Goal: Information Seeking & Learning: Find specific fact

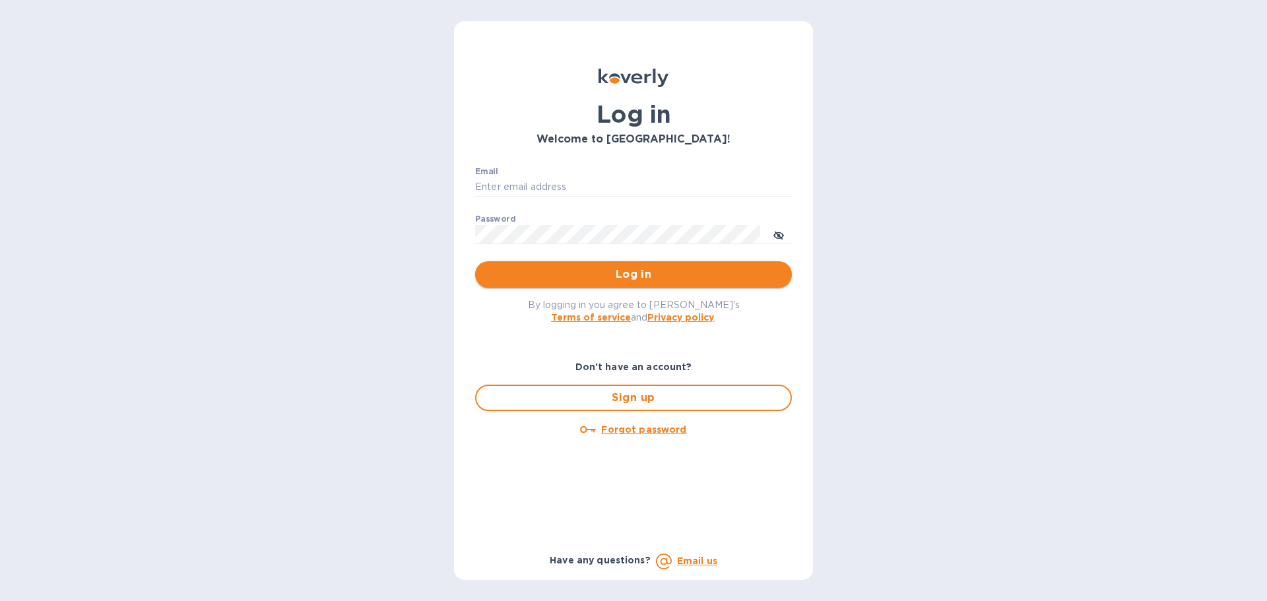
type input "[PERSON_NAME][EMAIL_ADDRESS][DOMAIN_NAME]"
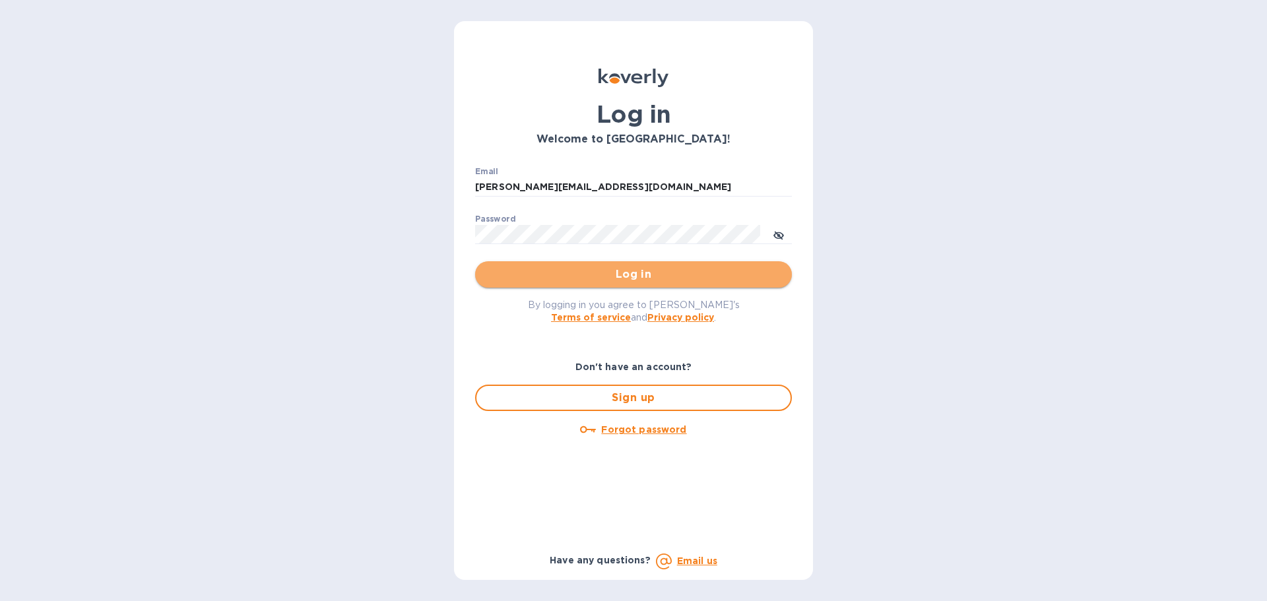
click at [628, 273] on span "Log in" at bounding box center [634, 275] width 296 height 16
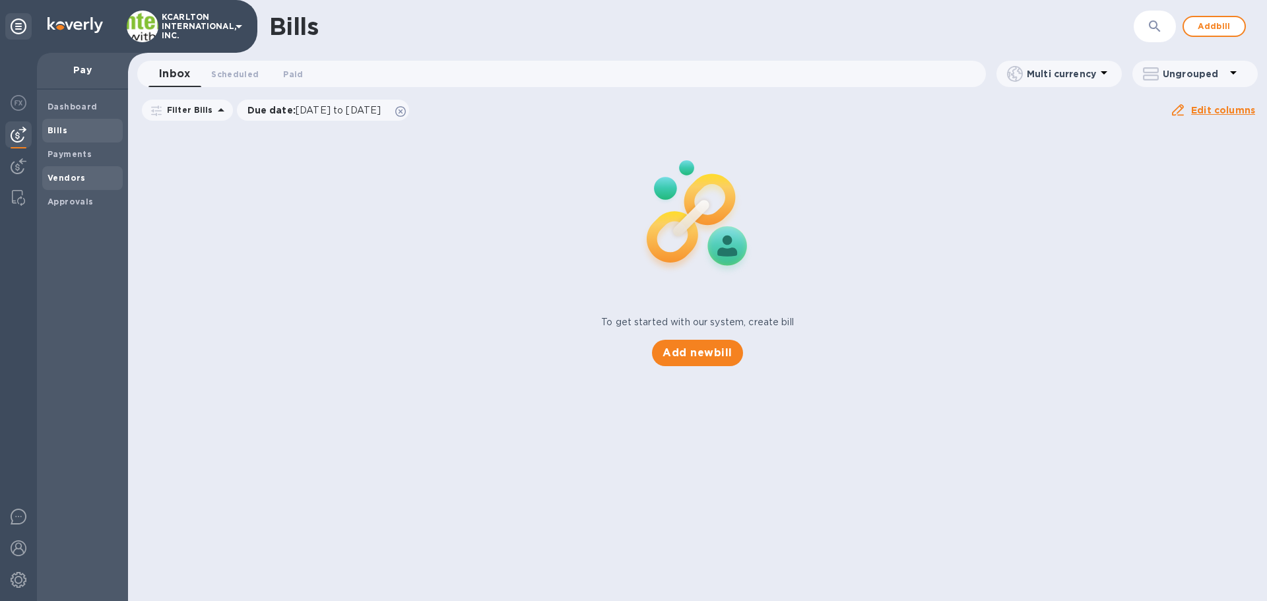
click at [71, 127] on span "Bills" at bounding box center [83, 130] width 70 height 13
click at [65, 154] on b "Payments" at bounding box center [70, 154] width 44 height 10
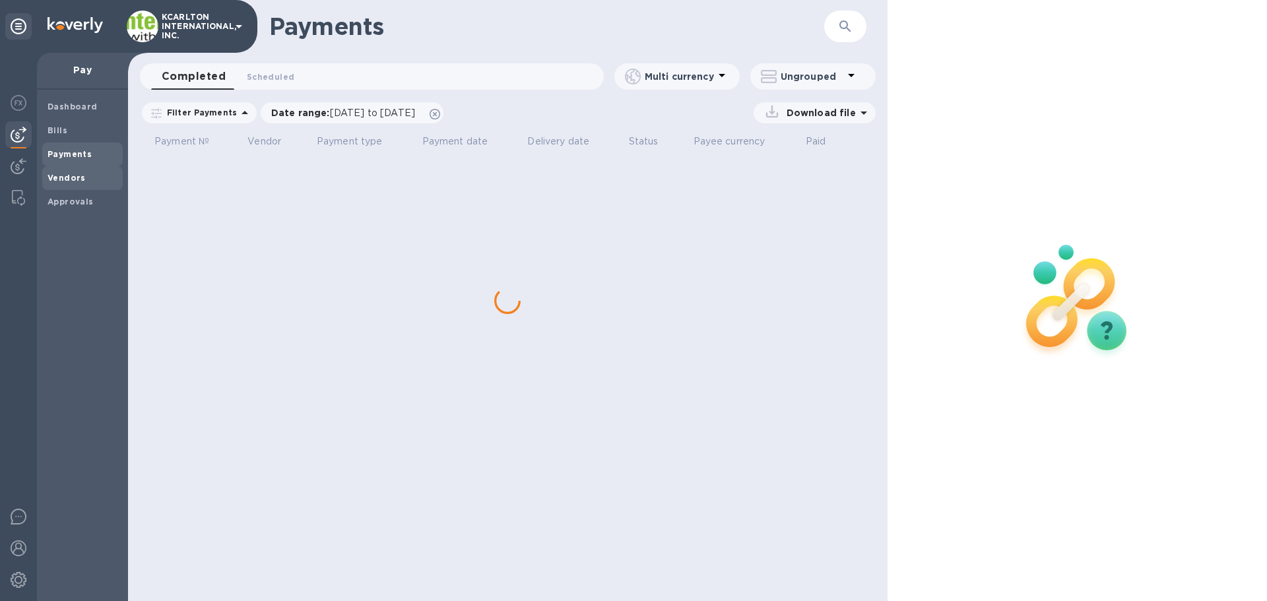
click at [66, 173] on b "Vendors" at bounding box center [67, 178] width 38 height 10
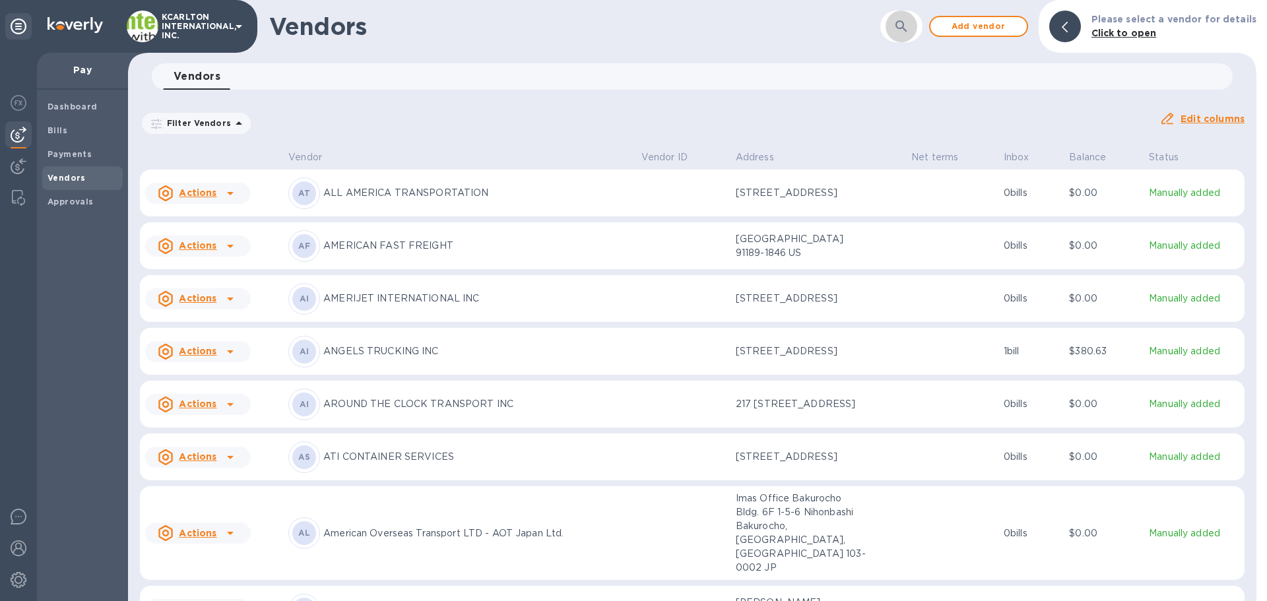
click at [905, 24] on icon "button" at bounding box center [901, 26] width 16 height 16
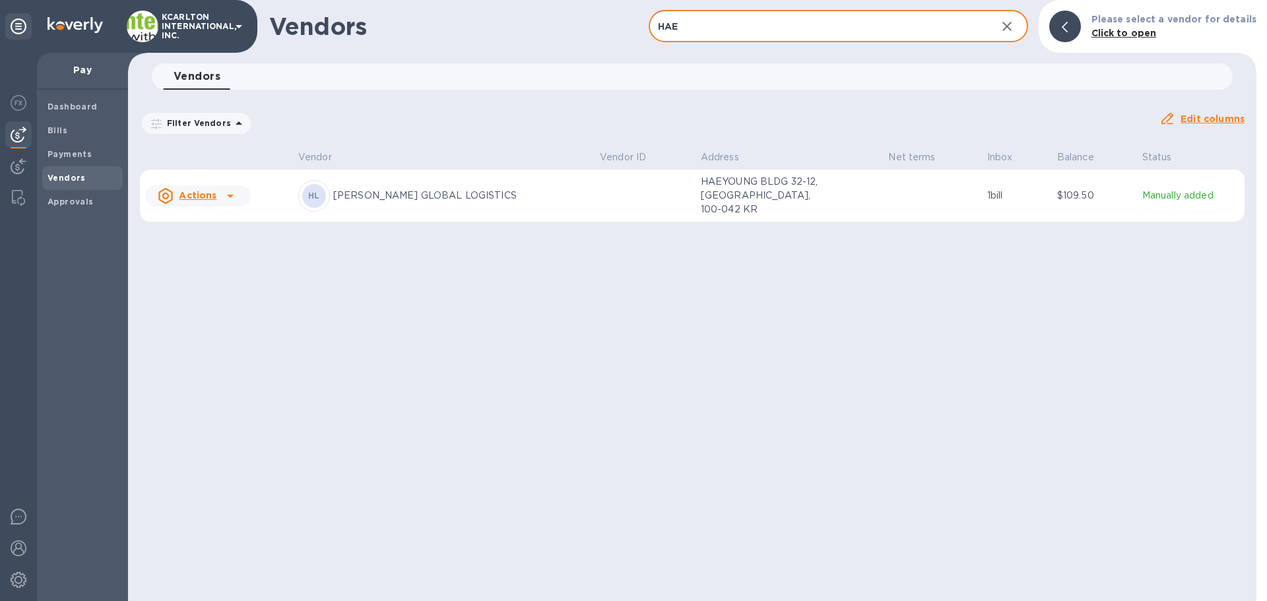
type input "HAE"
click at [1142, 193] on p "Manually added" at bounding box center [1190, 196] width 97 height 14
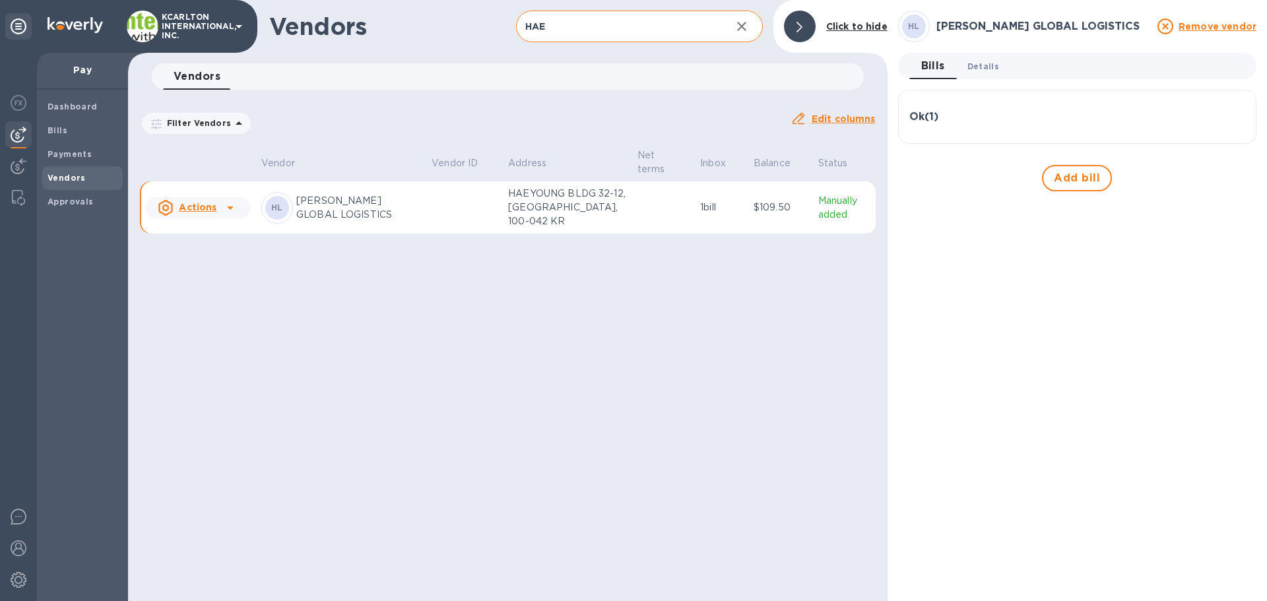
click at [982, 67] on span "Details 0" at bounding box center [983, 66] width 32 height 14
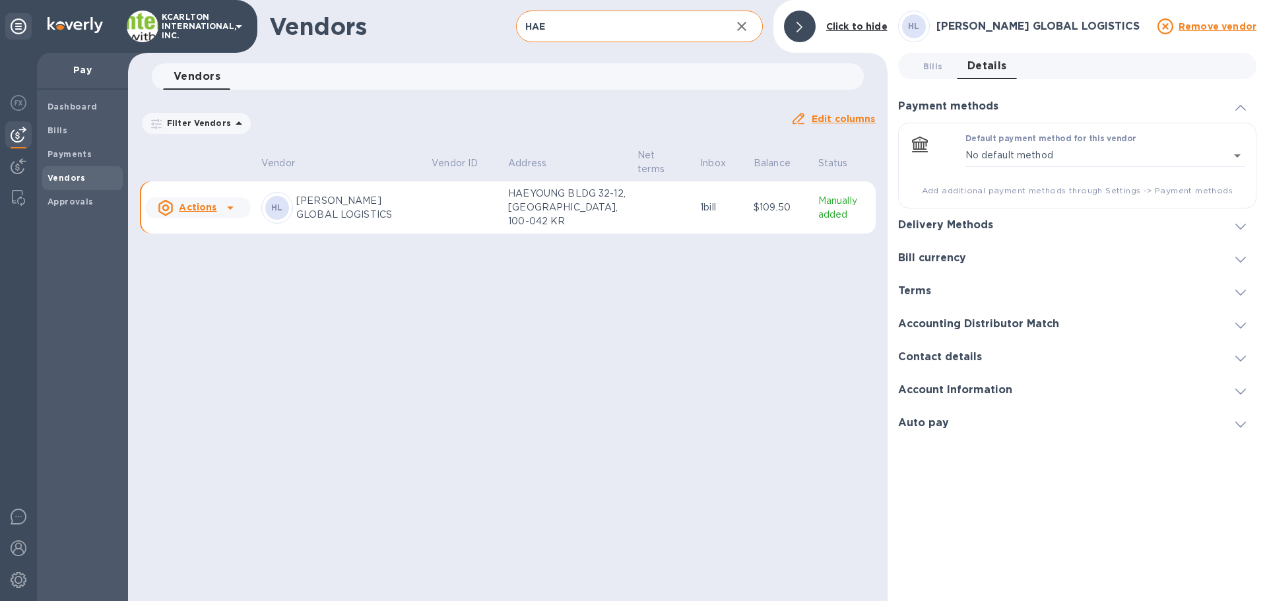
click at [943, 262] on h3 "Bill currency" at bounding box center [932, 258] width 68 height 13
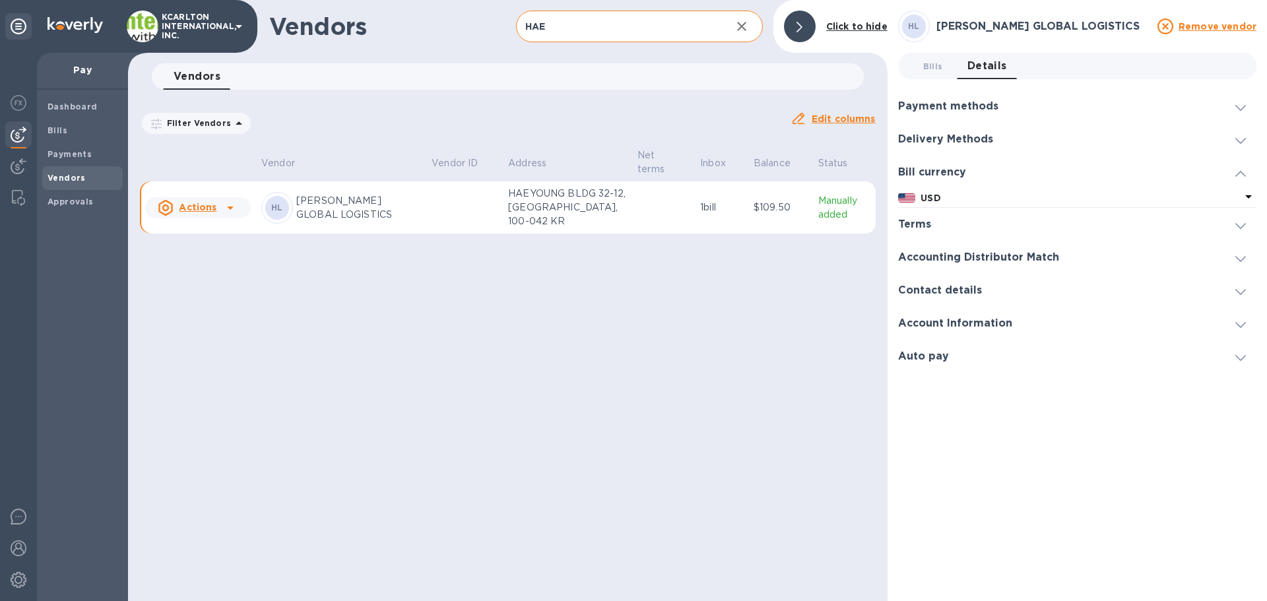
click at [934, 100] on h3 "Payment methods" at bounding box center [948, 106] width 100 height 13
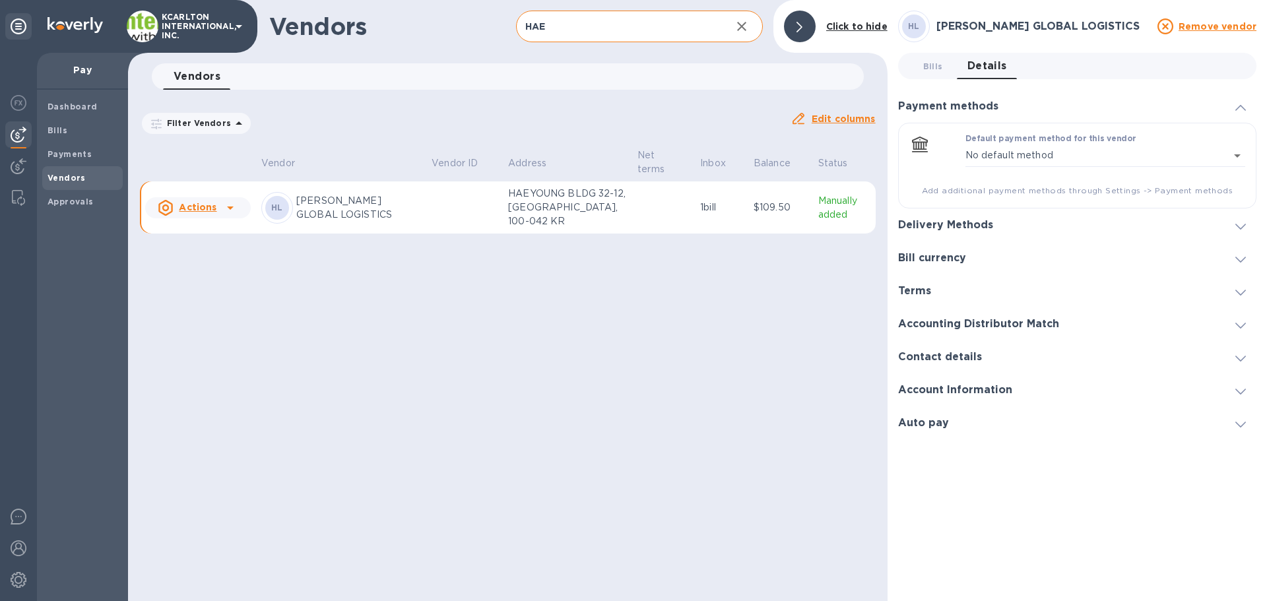
click at [967, 225] on h3 "Delivery Methods" at bounding box center [945, 225] width 95 height 13
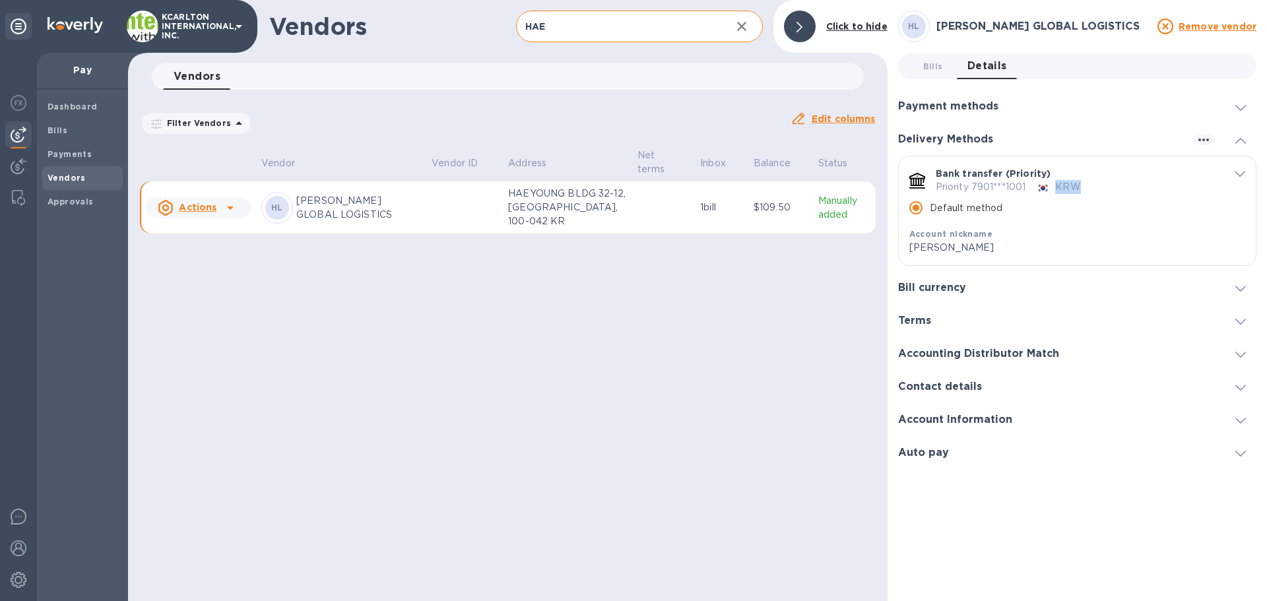
drag, startPoint x: 1083, startPoint y: 183, endPoint x: 1054, endPoint y: 183, distance: 29.0
click at [1054, 183] on div "Priority 7901***1001 KRW" at bounding box center [1077, 187] width 282 height 14
click at [1068, 183] on p "KRW" at bounding box center [1067, 187] width 25 height 14
click at [936, 64] on span "Bills 0" at bounding box center [933, 66] width 20 height 14
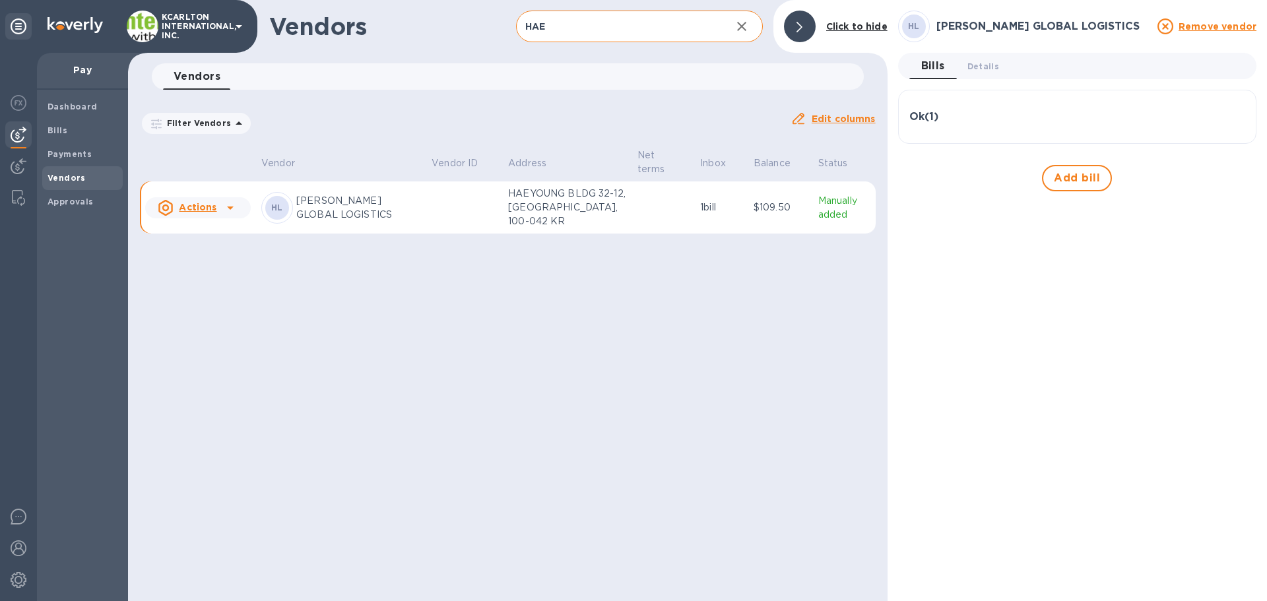
click at [950, 125] on div "Ok ( 1 )" at bounding box center [1077, 117] width 336 height 32
click at [979, 72] on span "Details 0" at bounding box center [983, 66] width 32 height 14
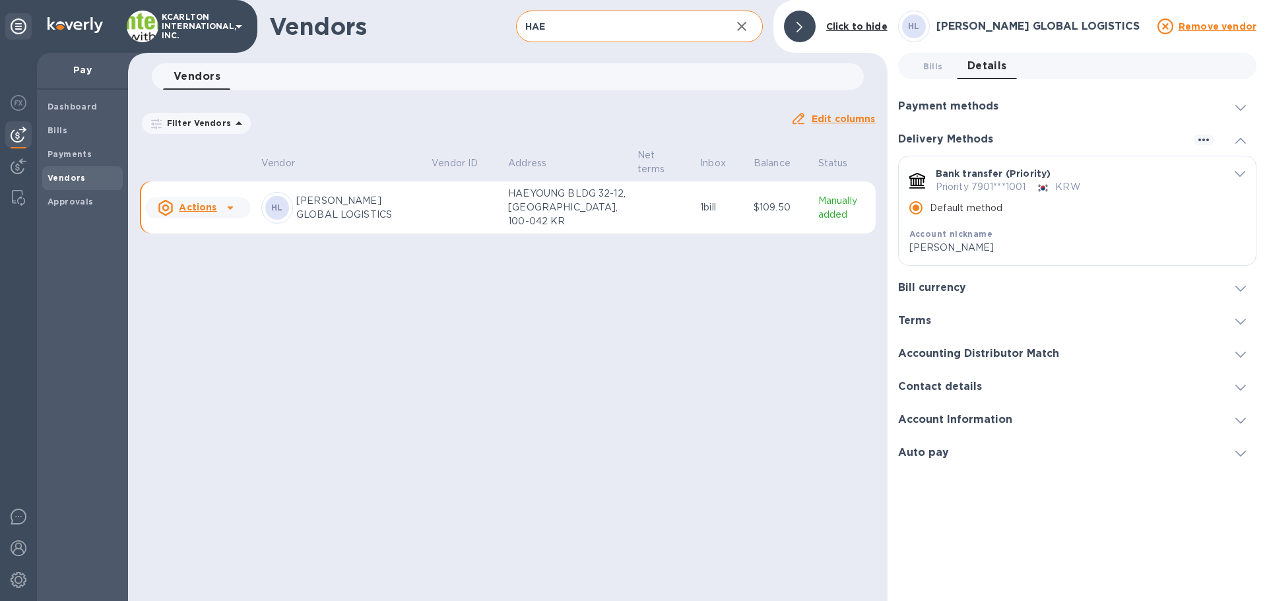
click at [1065, 190] on p "KRW" at bounding box center [1067, 187] width 25 height 14
click at [1239, 176] on icon "default-method" at bounding box center [1240, 175] width 11 height 6
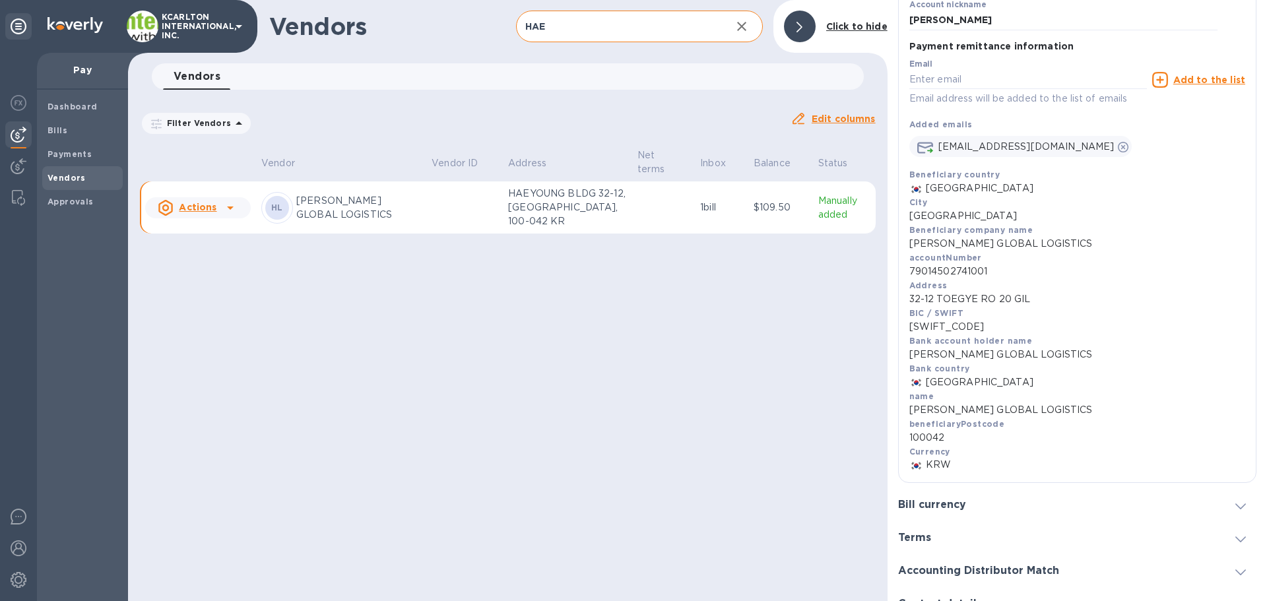
scroll to position [264, 0]
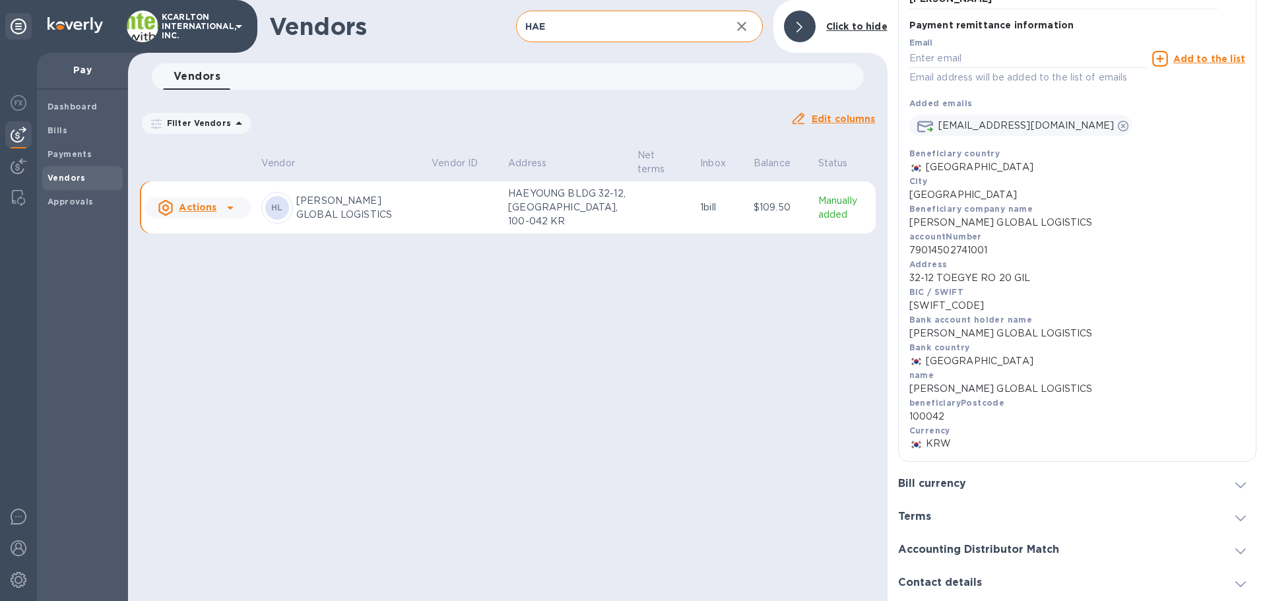
click at [940, 451] on div "Payment remittance information Email Email address will be added to the list of…" at bounding box center [1077, 241] width 357 height 439
click at [938, 444] on span "KRW" at bounding box center [938, 444] width 25 height 14
click at [939, 443] on span "KRW" at bounding box center [938, 444] width 25 height 14
click at [941, 444] on span "KRW" at bounding box center [938, 444] width 25 height 14
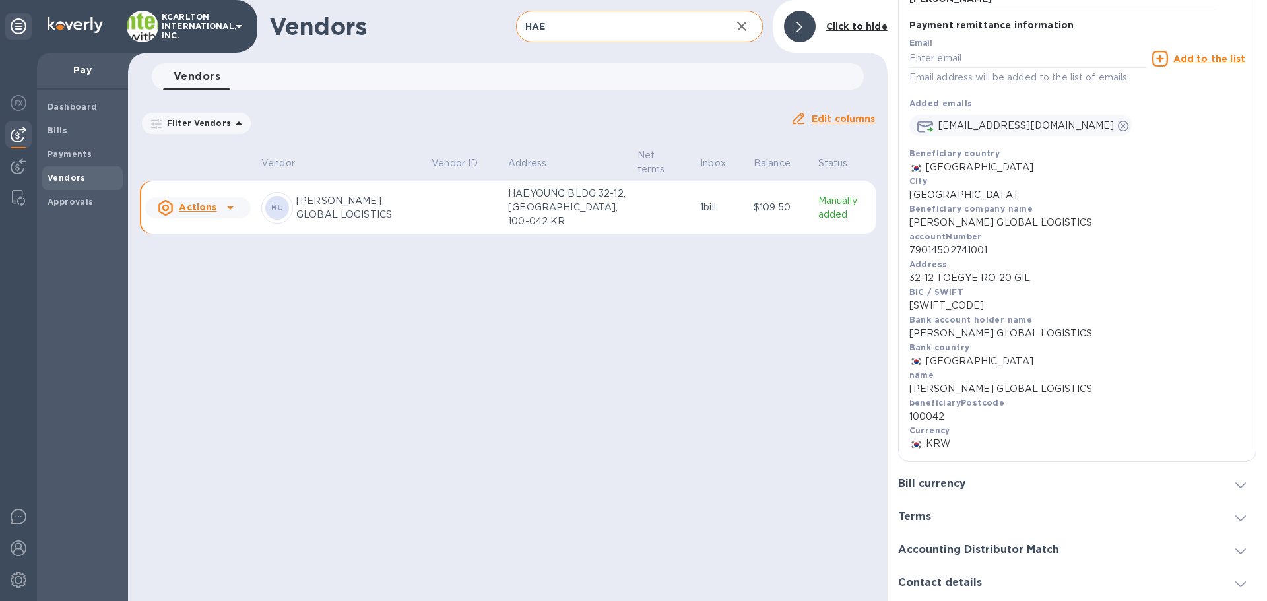
click at [952, 447] on p "KRW" at bounding box center [1077, 444] width 336 height 14
click at [963, 481] on h3 "Bill currency" at bounding box center [932, 484] width 68 height 13
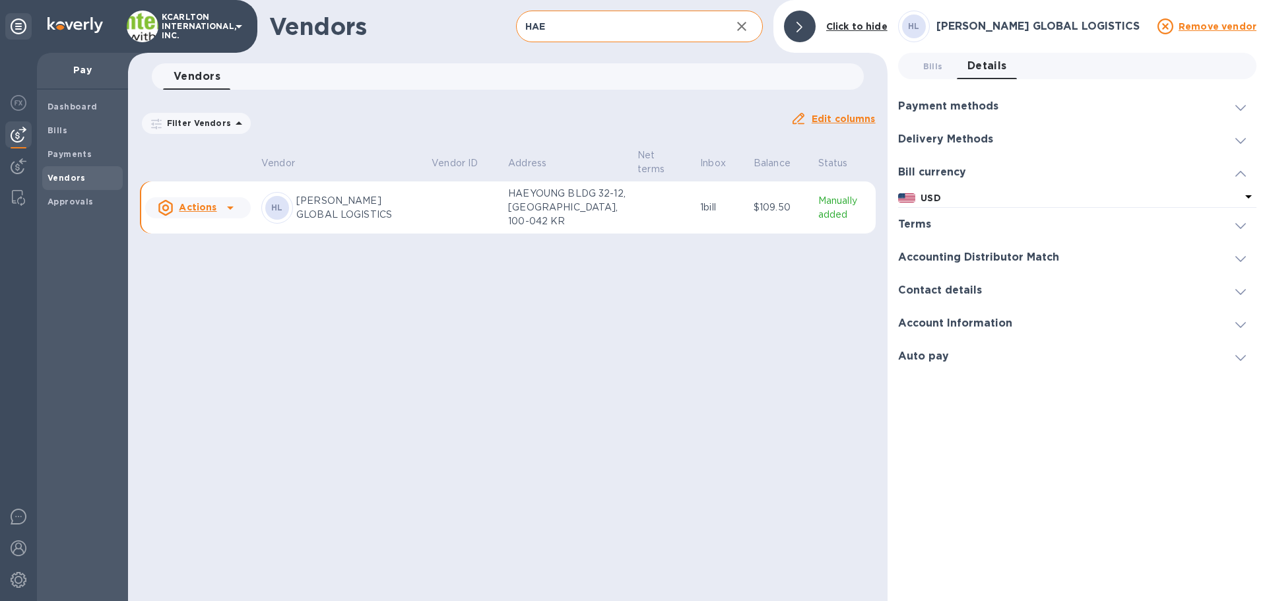
click at [948, 194] on p "USD" at bounding box center [1080, 198] width 320 height 14
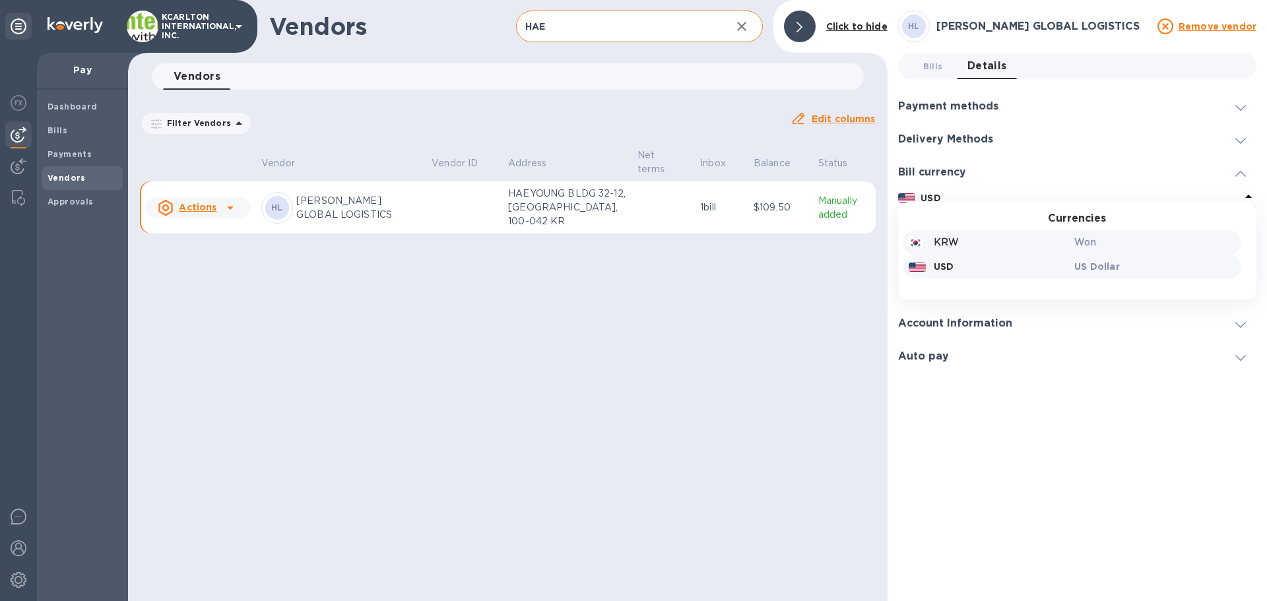
click at [956, 241] on p "KRW" at bounding box center [946, 243] width 25 height 14
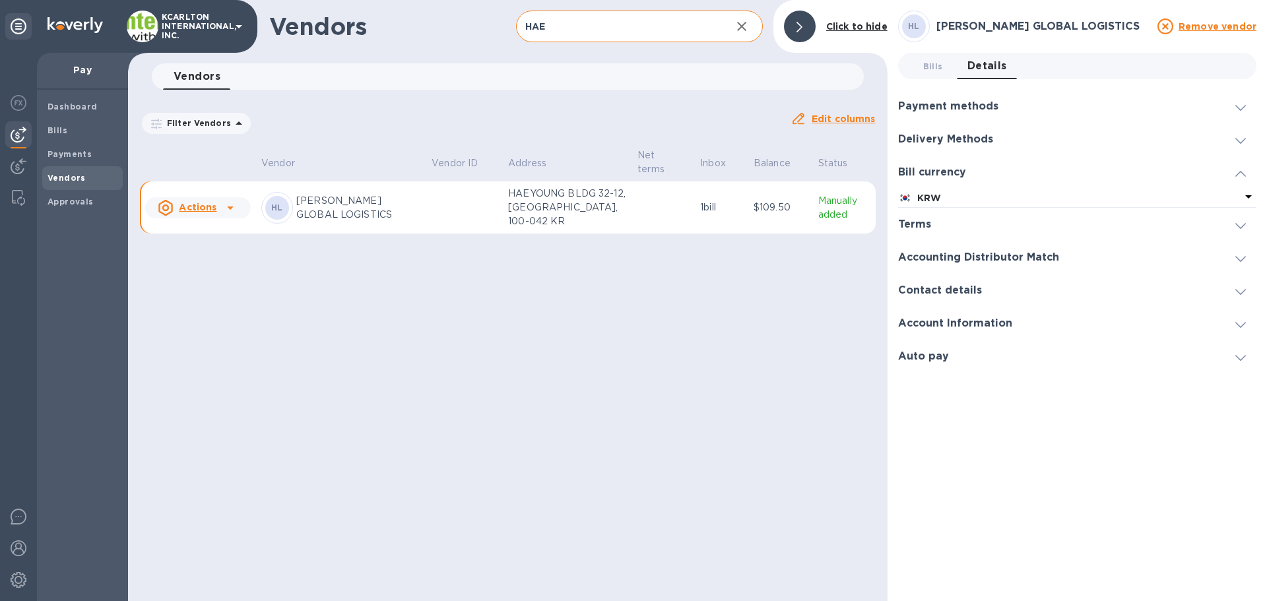
click at [947, 197] on p "KRW" at bounding box center [1078, 198] width 323 height 14
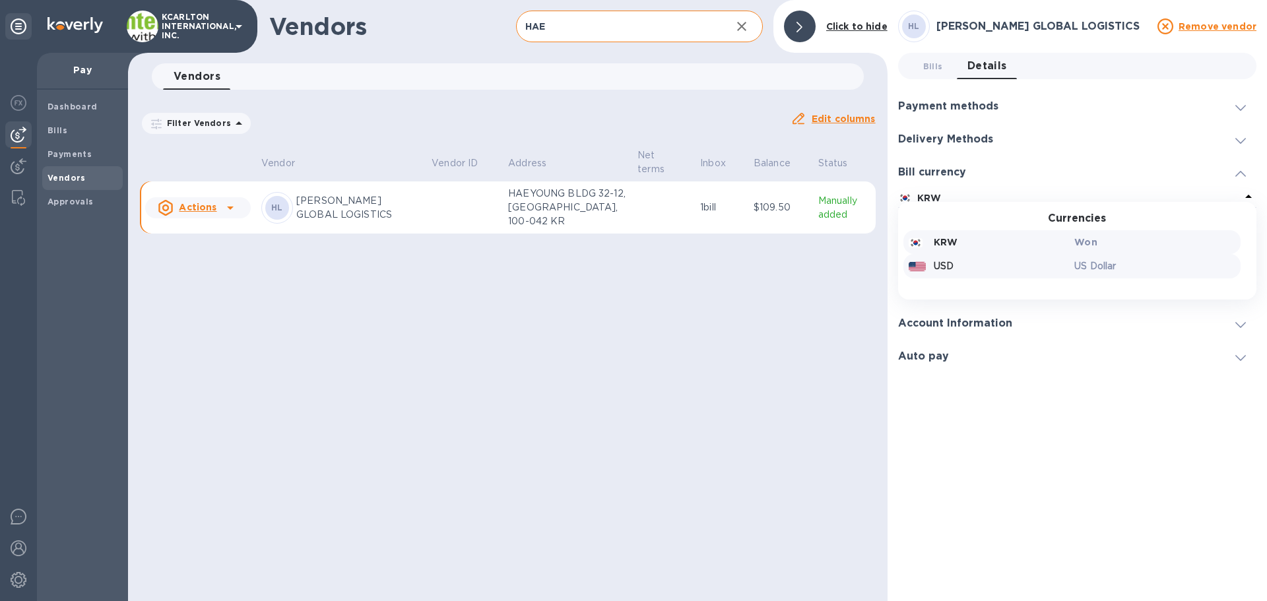
click at [952, 262] on p "USD" at bounding box center [944, 266] width 20 height 14
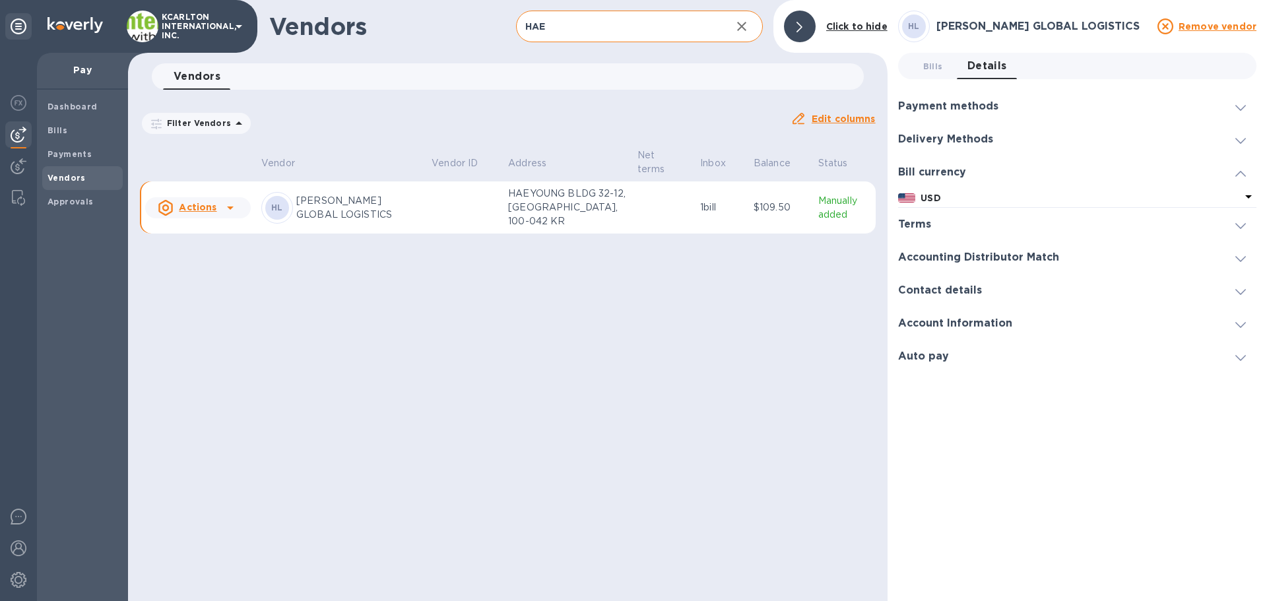
click at [959, 252] on h3 "Accounting Distributor Match" at bounding box center [978, 257] width 161 height 13
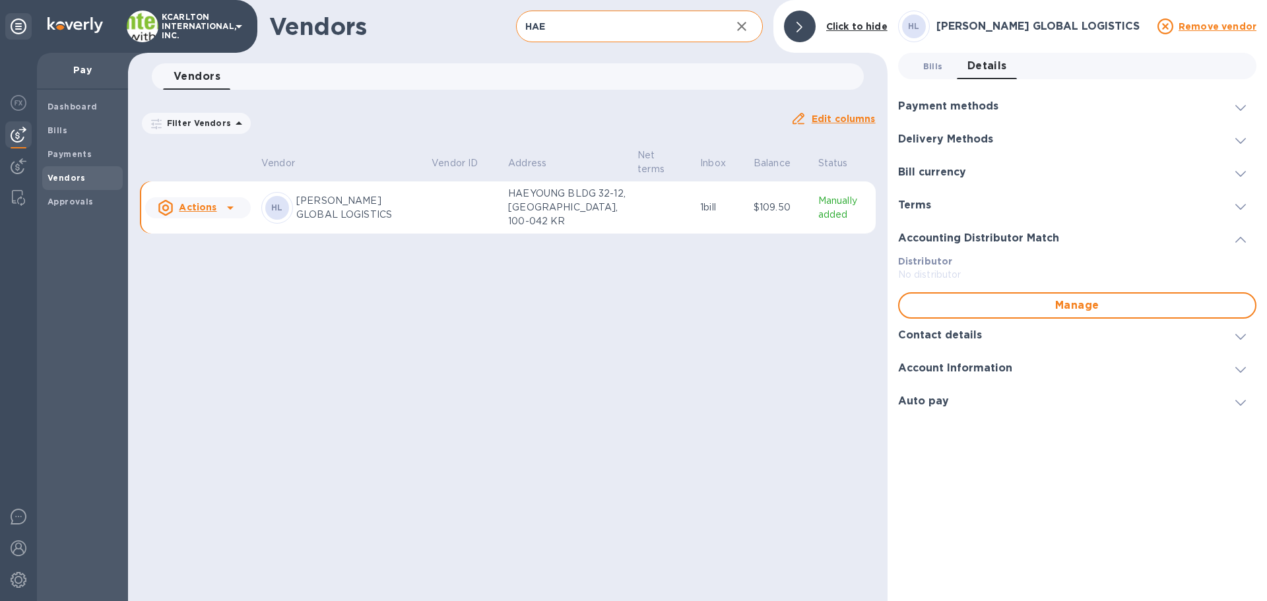
click at [936, 63] on span "Bills 0" at bounding box center [933, 66] width 20 height 14
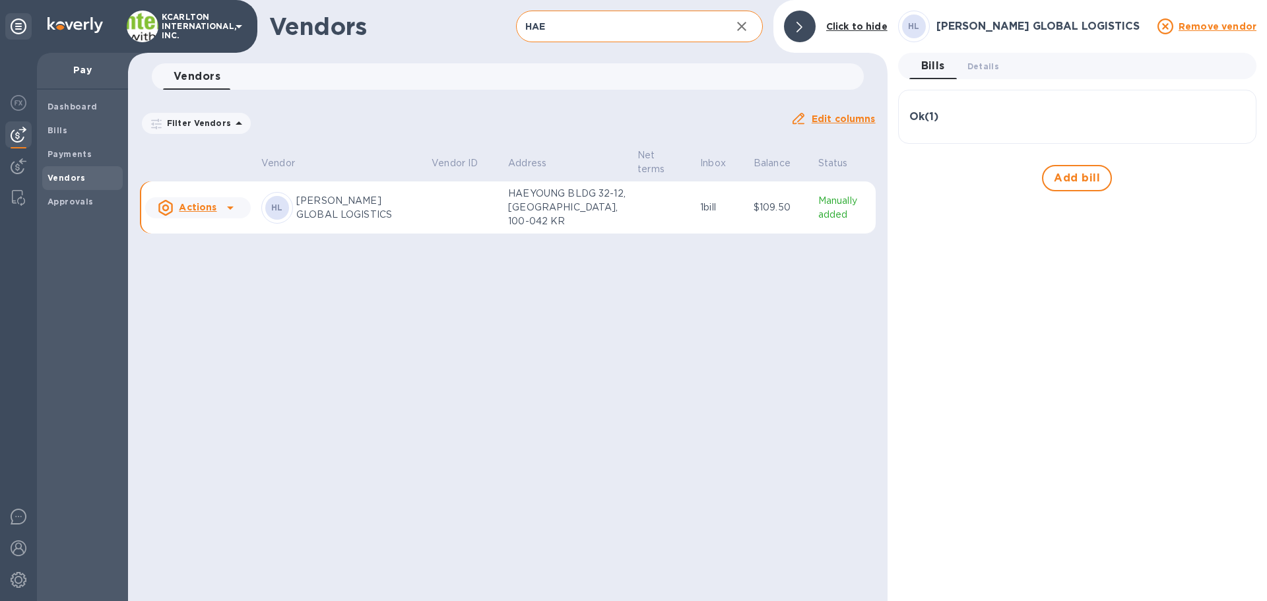
click at [494, 203] on td at bounding box center [464, 207] width 77 height 53
click at [982, 64] on span "Details 0" at bounding box center [983, 66] width 32 height 14
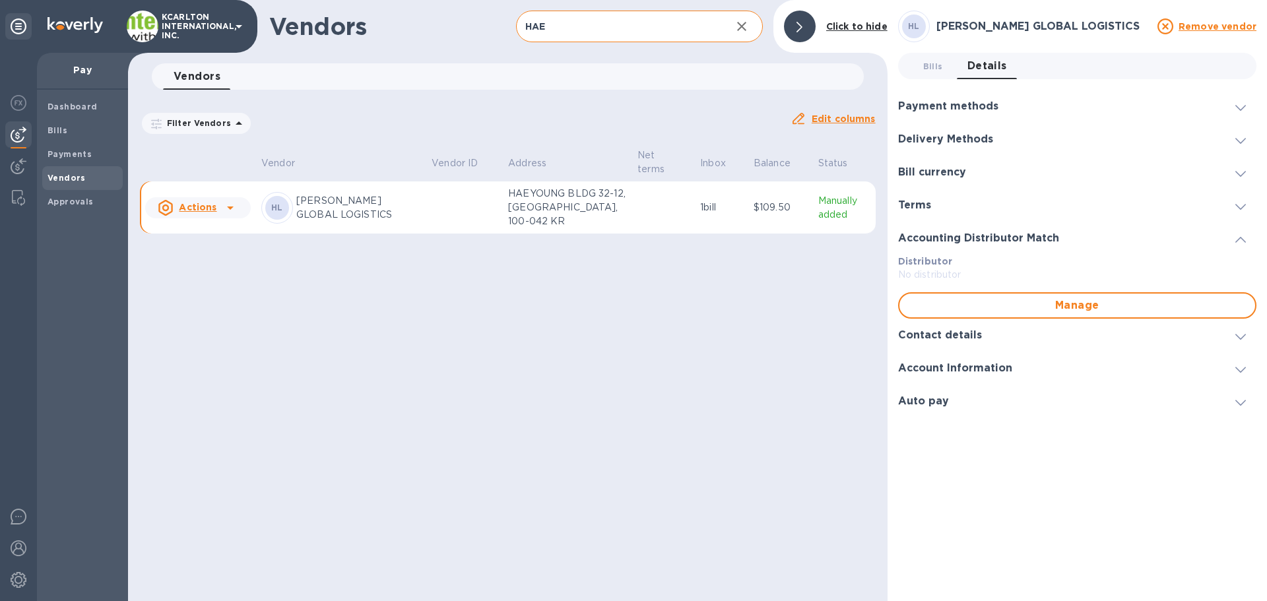
click at [967, 110] on h3 "Payment methods" at bounding box center [948, 106] width 100 height 13
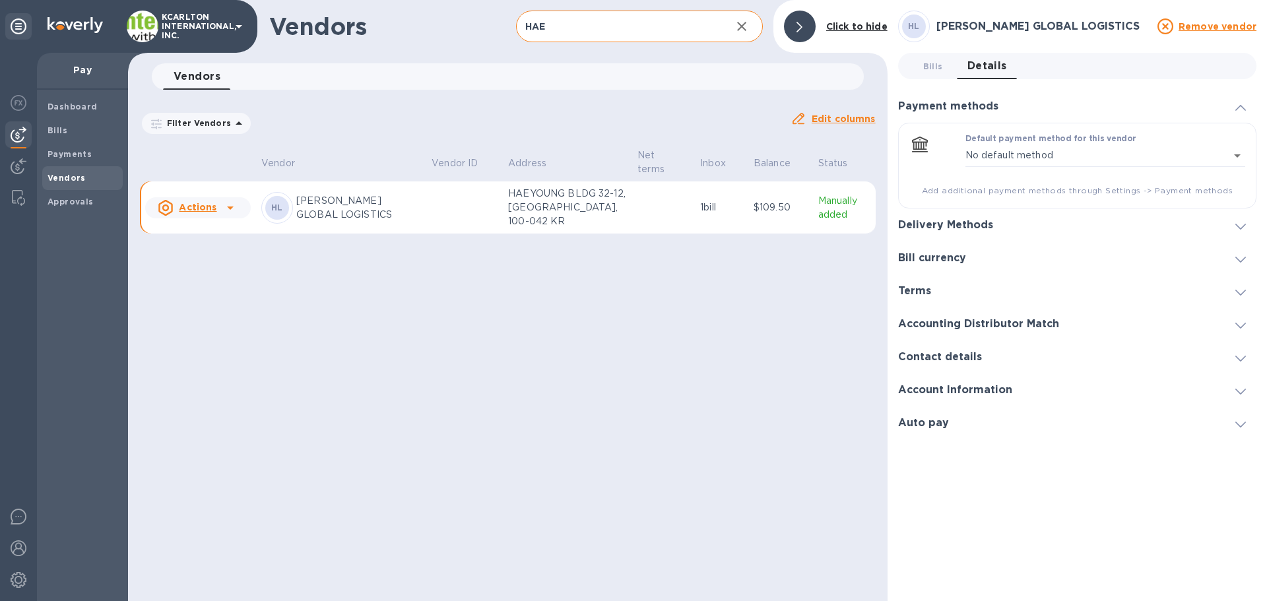
click at [953, 231] on h3 "Delivery Methods" at bounding box center [945, 225] width 95 height 13
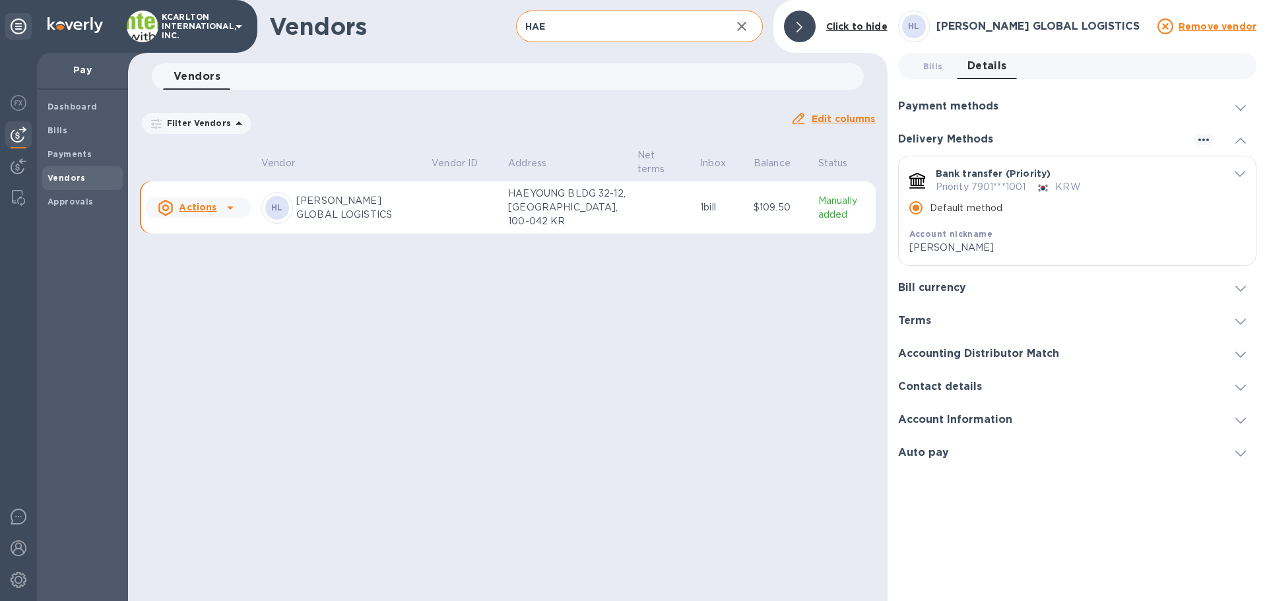
click at [1083, 191] on div "Priority 7901***1001 KRW" at bounding box center [1077, 187] width 282 height 14
click at [1237, 171] on icon "default-method" at bounding box center [1240, 174] width 11 height 6
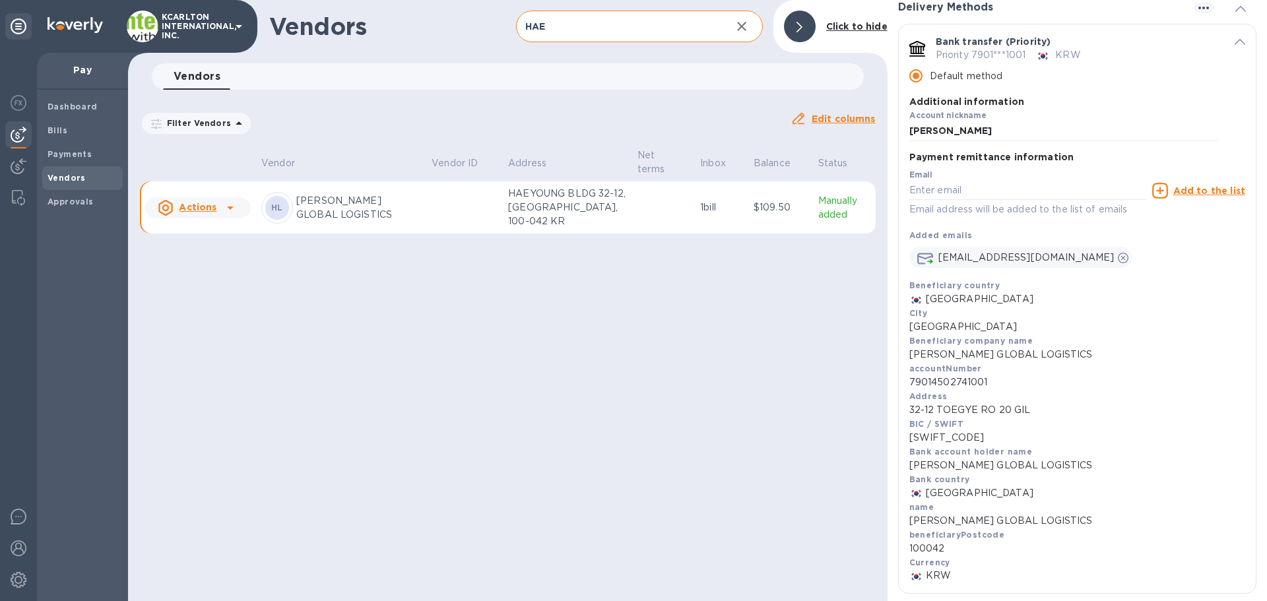
scroll to position [198, 0]
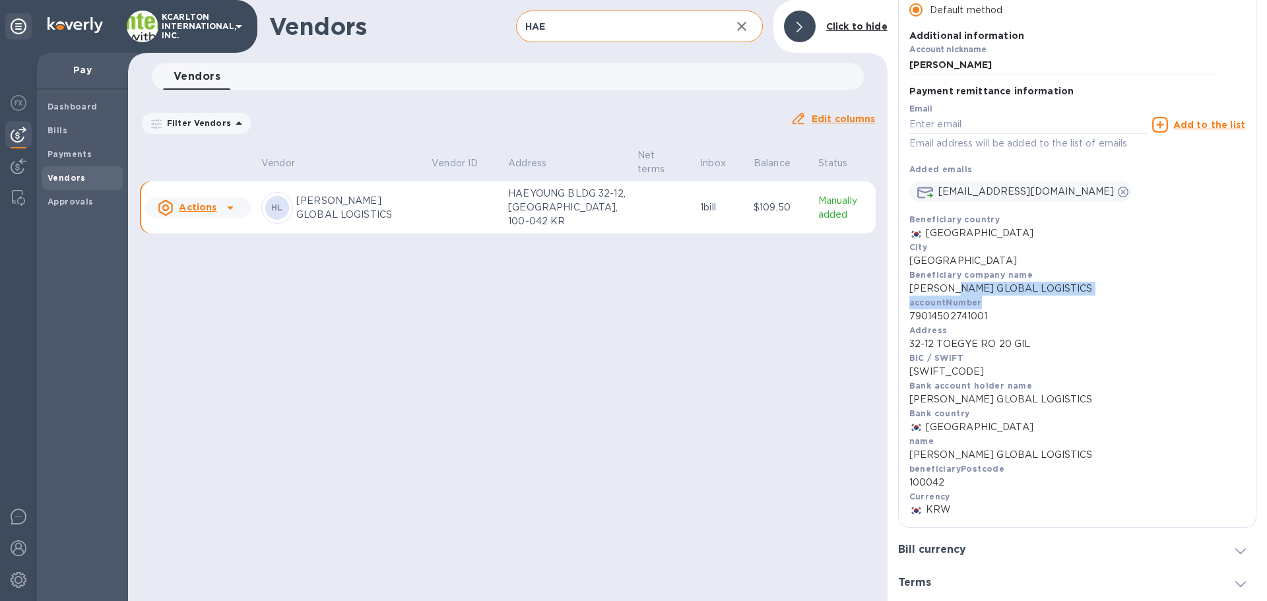
click at [1011, 296] on div "Beneficiary country South Korea City SEOUL Beneficiary company name HAE YOUNG G…" at bounding box center [1077, 364] width 336 height 304
click at [992, 328] on div "Address 32-12 TOEGYE RO 20 GIL" at bounding box center [1077, 337] width 336 height 28
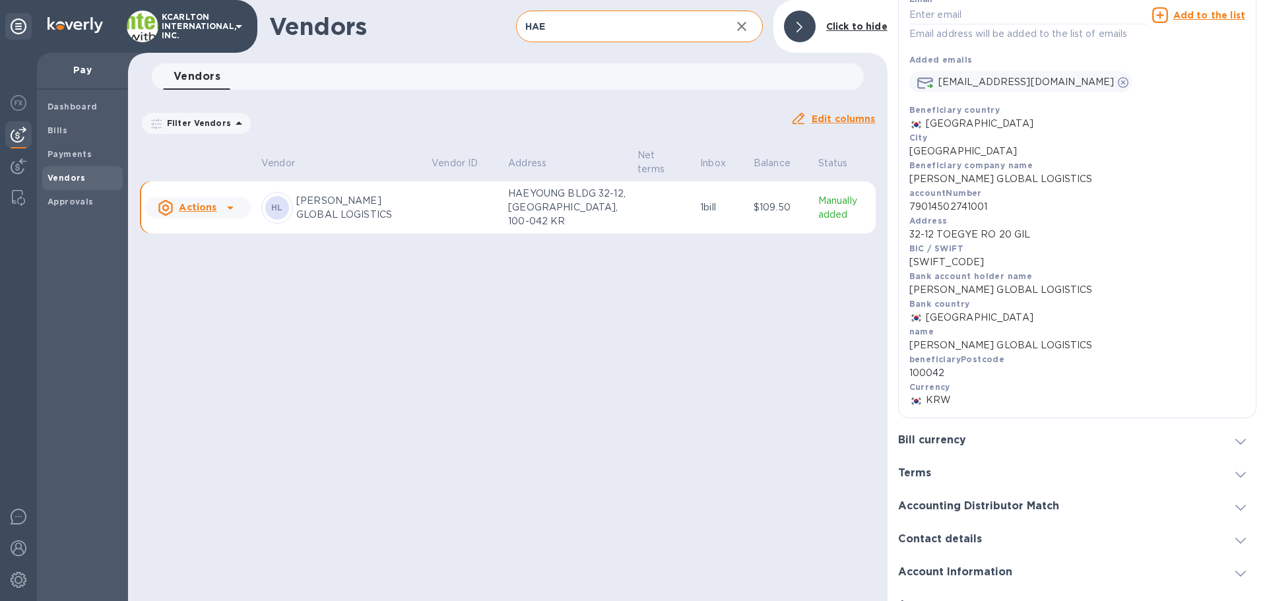
scroll to position [328, 0]
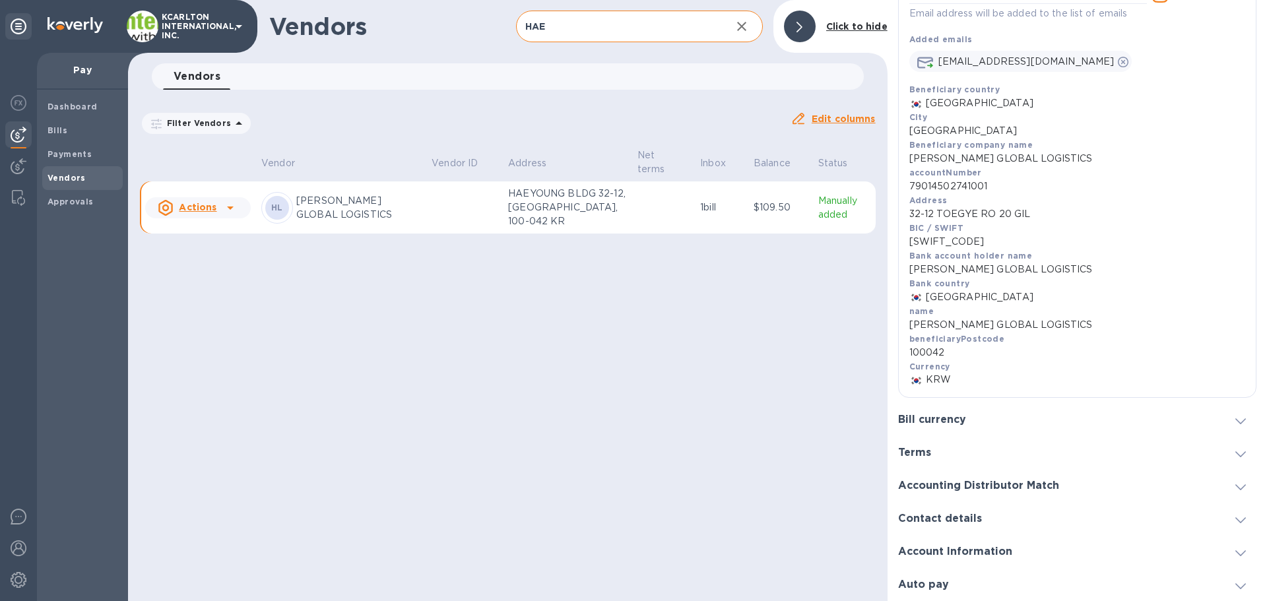
click at [953, 414] on h3 "Bill currency" at bounding box center [932, 420] width 68 height 13
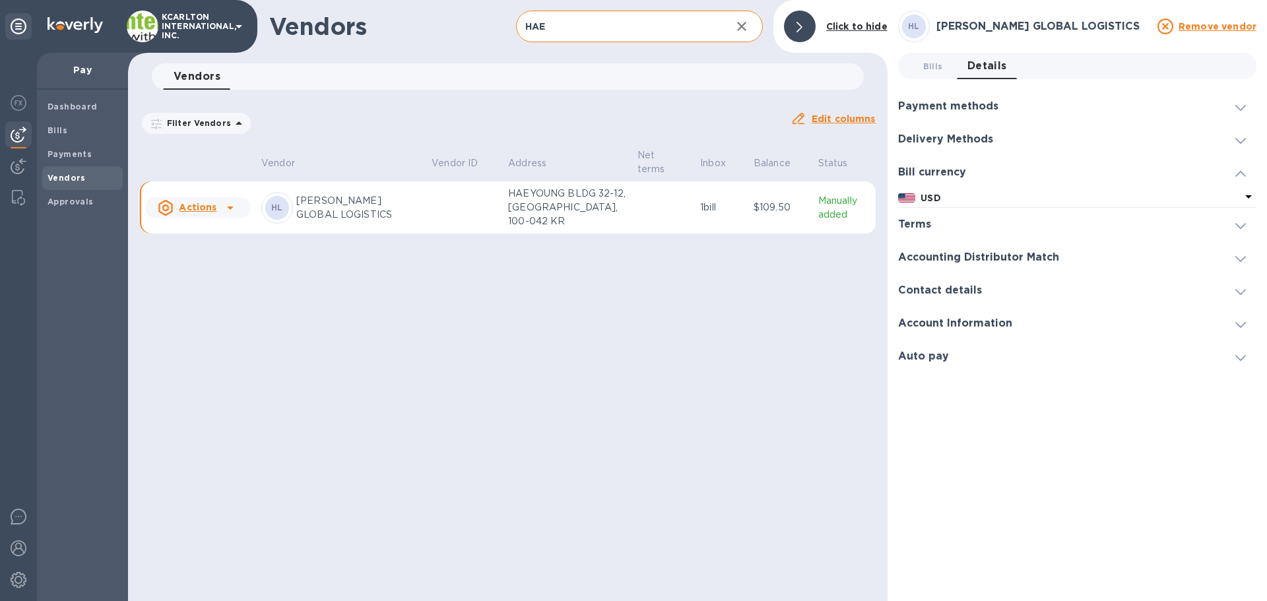
click at [951, 205] on p "USD" at bounding box center [1080, 198] width 320 height 14
click at [955, 201] on p "USD" at bounding box center [1080, 198] width 320 height 14
click at [959, 376] on div "HL HAE YOUNG GLOBAL LOGISTICS Remove vendor Bills 0 Details 0 Payment methods D…" at bounding box center [1077, 301] width 358 height 580
